Goal: Task Accomplishment & Management: Complete application form

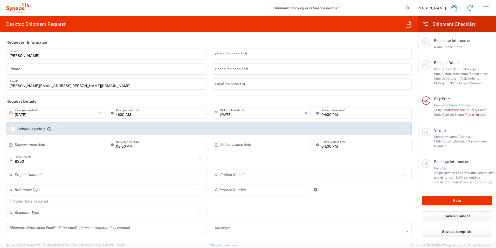
type input "INC Research Clin Svcs [GEOGRAPHIC_DATA]"
click at [23, 71] on input "tel" at bounding box center [107, 68] width 194 height 9
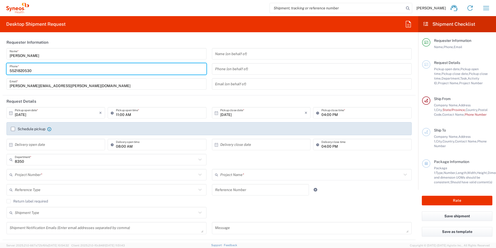
type input "5521820530"
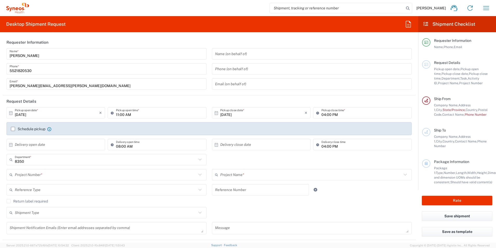
click at [213, 45] on header "Requester Information" at bounding box center [209, 42] width 413 height 12
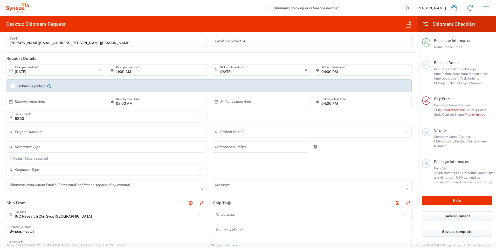
scroll to position [78, 0]
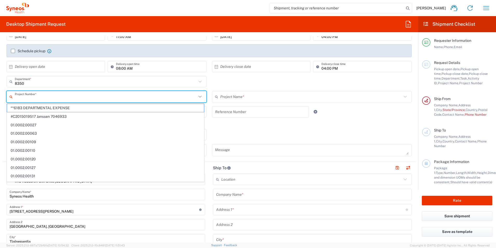
click at [24, 98] on input "text" at bounding box center [106, 96] width 182 height 9
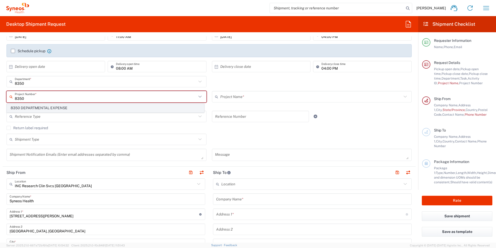
click at [40, 108] on span "8350 DEPARTMENTAL EXPENSE" at bounding box center [105, 108] width 197 height 8
type input "8350 DEPARTMENTAL EXPENSE"
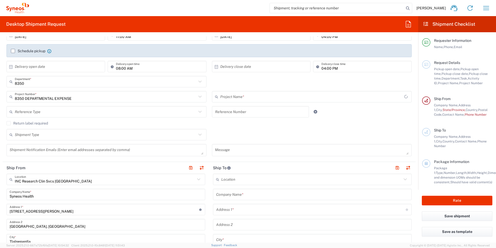
type input "8350 DEPARTMENTAL EXPENSE"
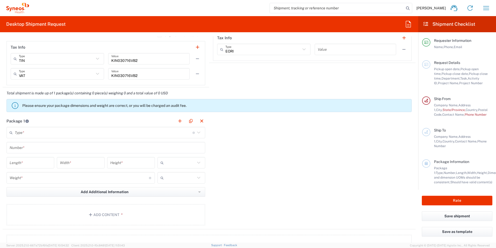
scroll to position [415, 0]
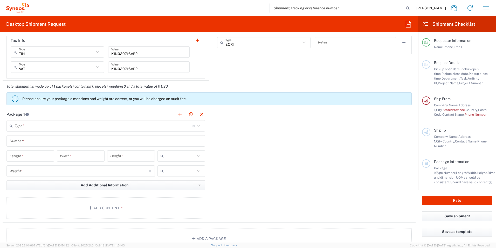
click at [108, 127] on input "text" at bounding box center [104, 125] width 178 height 9
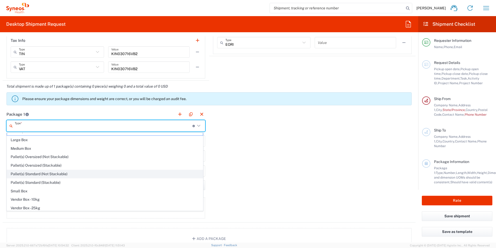
scroll to position [16, 0]
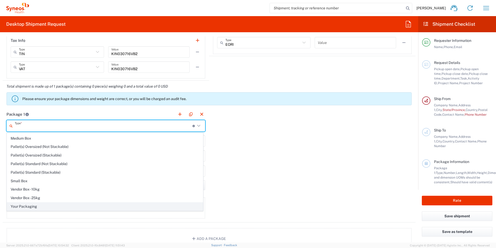
click at [56, 210] on span "Your Packaging" at bounding box center [105, 206] width 196 height 8
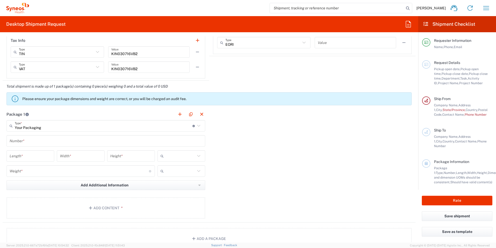
click at [104, 128] on input "Your Packaging" at bounding box center [104, 125] width 178 height 9
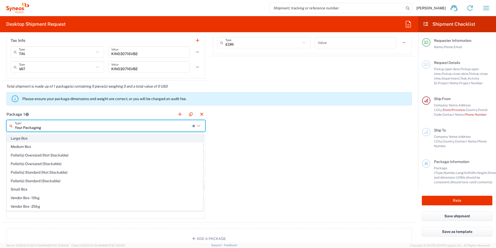
scroll to position [0, 0]
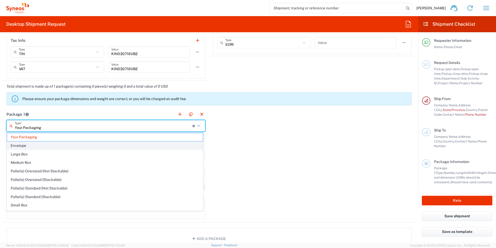
click at [21, 145] on span "Envelope" at bounding box center [105, 145] width 196 height 8
type input "Envelope"
type input "1"
type input "9.5"
type input "12.5"
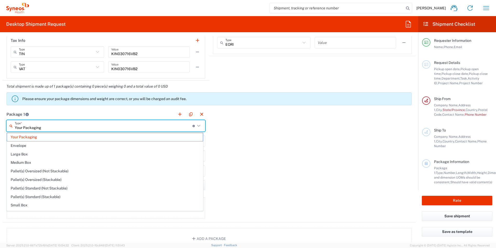
type input "0.25"
type input "in"
type input "0.45"
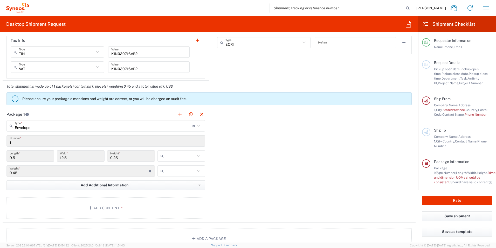
click at [186, 156] on input "text" at bounding box center [181, 156] width 30 height 8
click at [167, 176] on span "cm" at bounding box center [180, 176] width 46 height 8
type input "24.13"
type input "31.75"
type input "0.64"
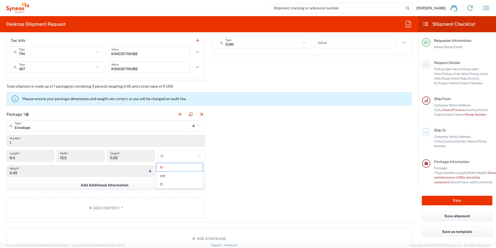
type input "cm"
click at [181, 172] on input "text" at bounding box center [181, 171] width 30 height 8
click at [172, 182] on span "kgs" at bounding box center [180, 182] width 46 height 8
type input "kgs"
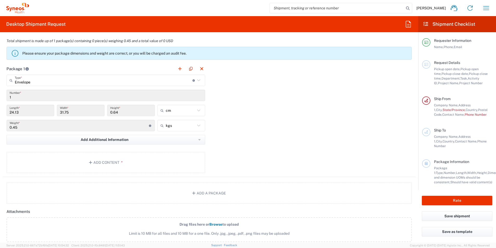
scroll to position [467, 0]
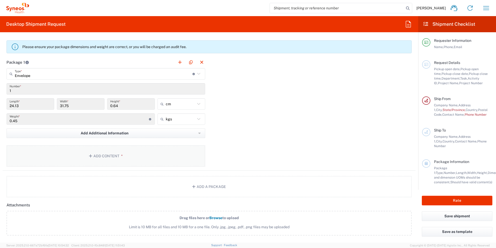
click at [119, 158] on button "Add Content *" at bounding box center [105, 155] width 199 height 21
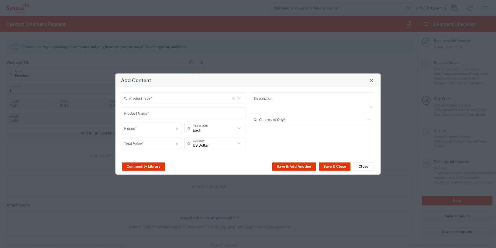
click at [179, 99] on input "text" at bounding box center [180, 97] width 103 height 9
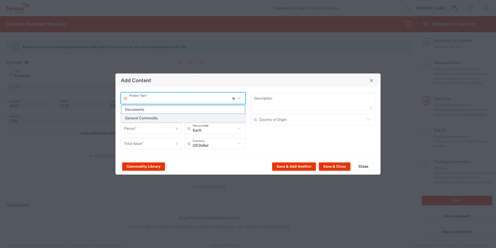
click at [151, 117] on span "General Commodity" at bounding box center [183, 118] width 124 height 8
type input "General Commodity"
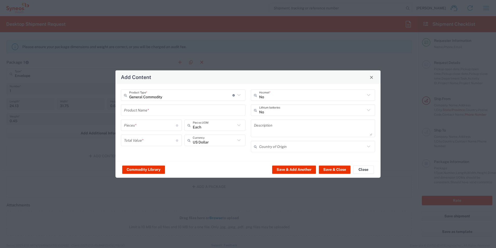
click at [156, 112] on input "text" at bounding box center [183, 109] width 118 height 9
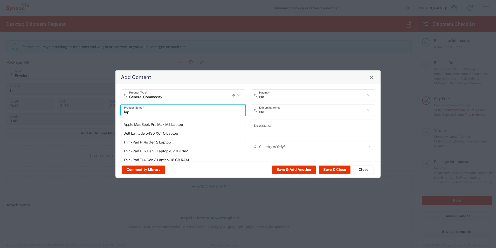
scroll to position [0, 0]
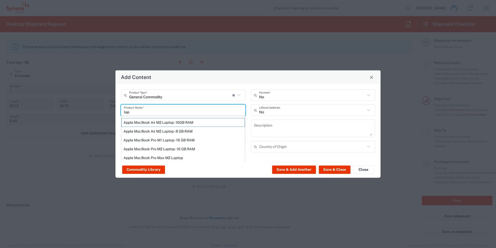
type input "lap"
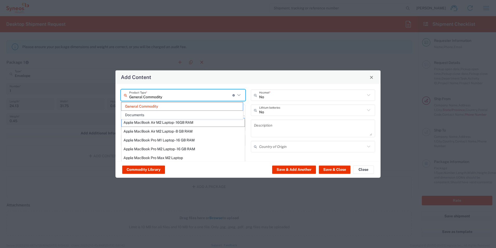
click at [195, 97] on input "General Commodity" at bounding box center [180, 94] width 103 height 9
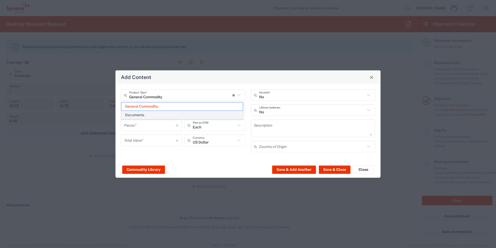
click at [146, 115] on span "Documents" at bounding box center [181, 115] width 121 height 8
type input "Documents"
type input "1"
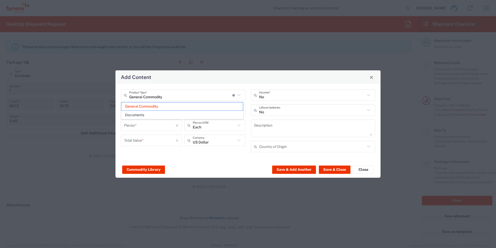
type textarea "Documents"
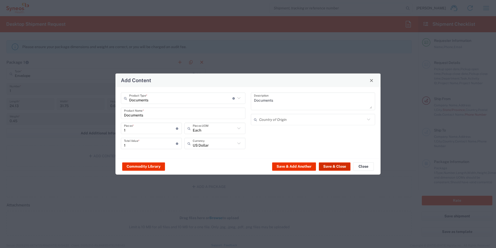
click at [328, 165] on button "Save & Close" at bounding box center [335, 166] width 32 height 8
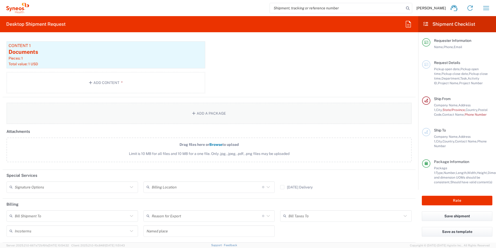
scroll to position [597, 0]
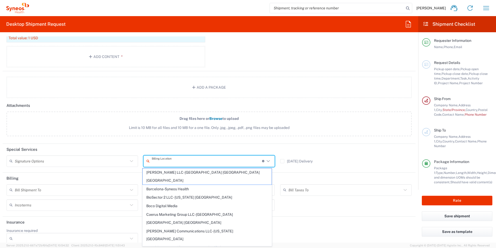
click at [180, 162] on input "text" at bounding box center [207, 160] width 110 height 9
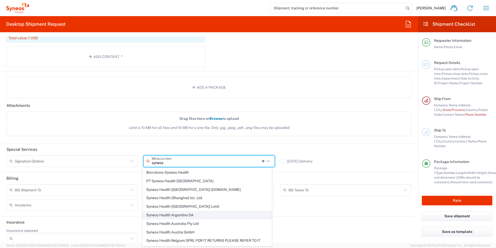
click at [187, 213] on span "Syneos Health Argentina SA" at bounding box center [207, 215] width 129 height 8
type input "Syneos Health Argentina SA"
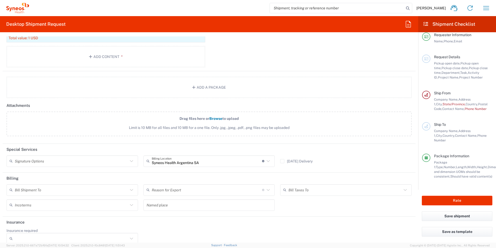
scroll to position [10, 0]
